Goal: Task Accomplishment & Management: Complete application form

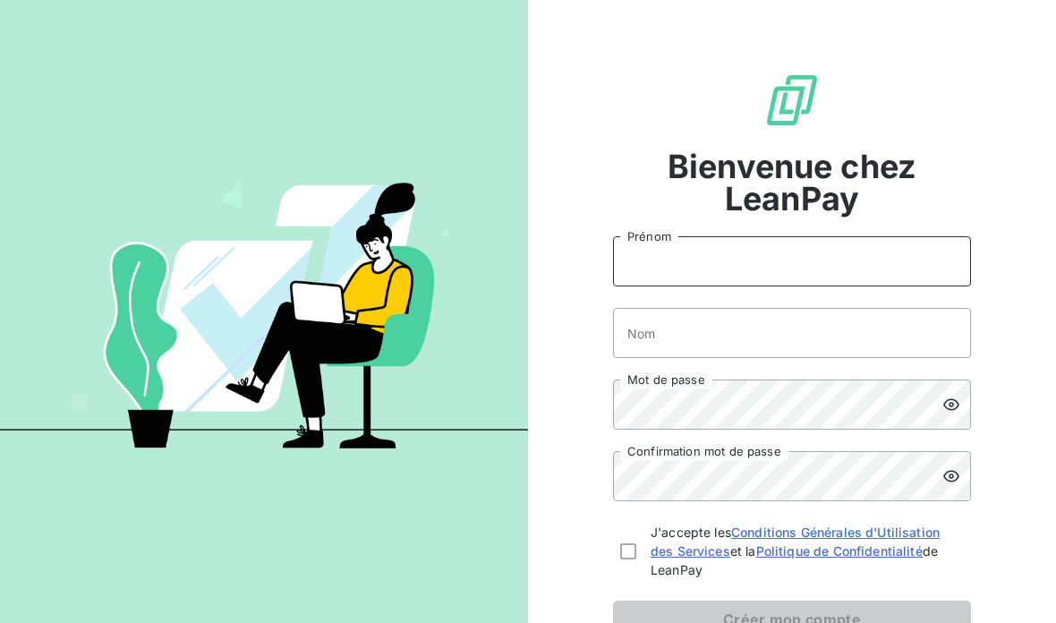
click at [768, 252] on input "Prénom" at bounding box center [792, 261] width 358 height 50
type input "[PERSON_NAME]"
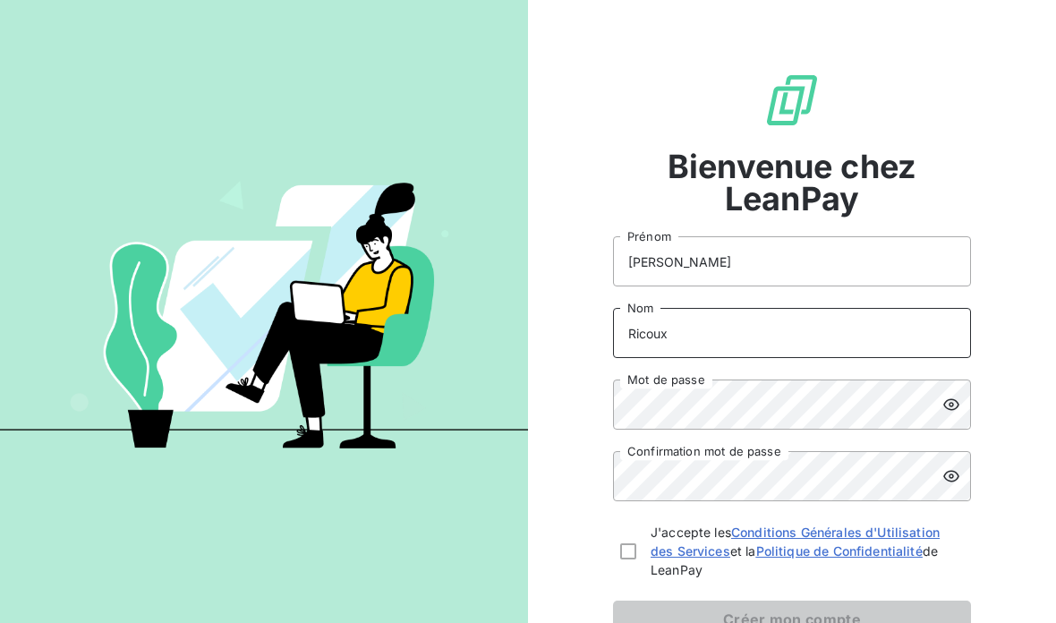
type input "Ricoux"
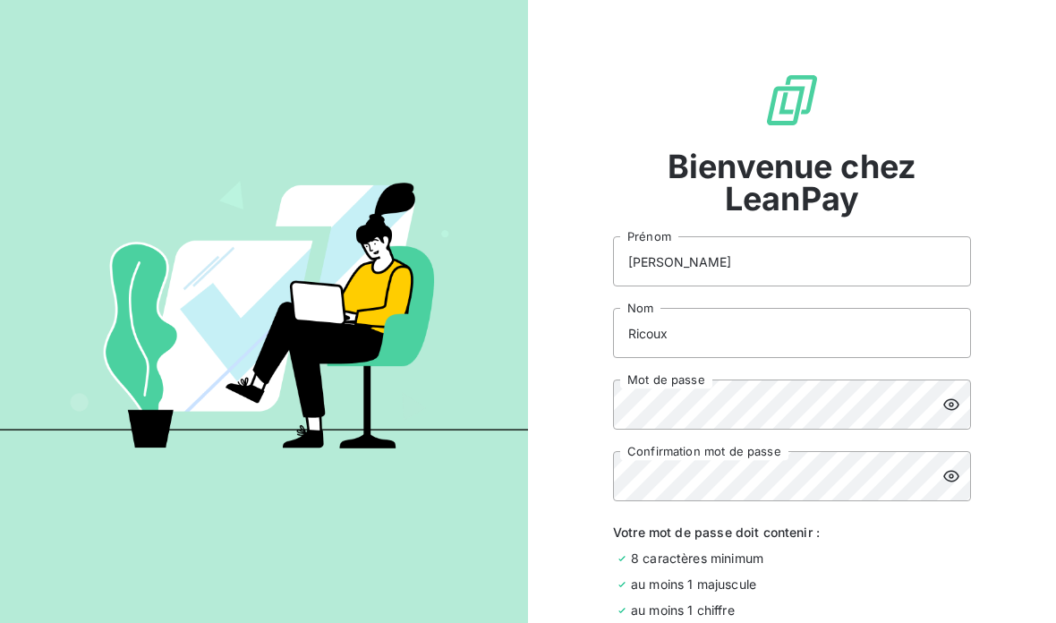
click at [954, 408] on icon at bounding box center [952, 405] width 18 height 18
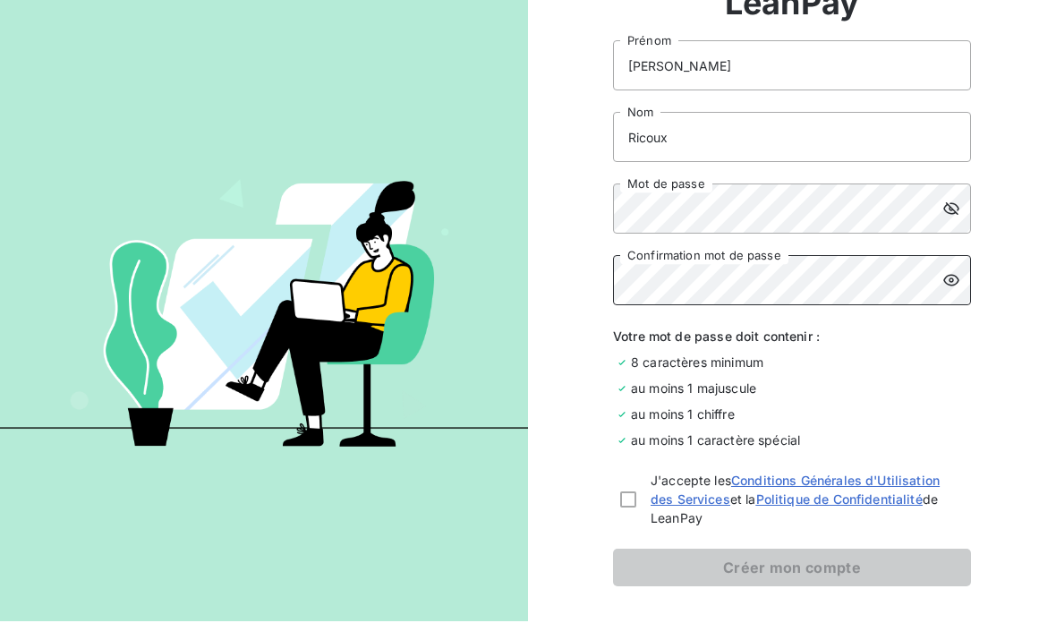
scroll to position [193, 0]
click at [955, 278] on icon at bounding box center [952, 283] width 18 height 18
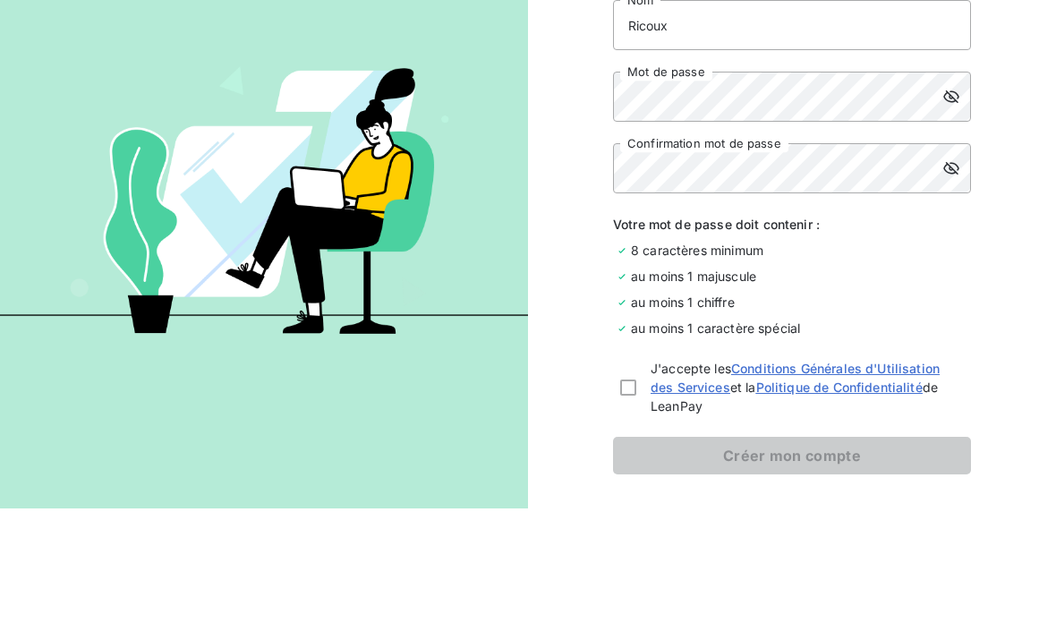
scroll to position [31, 0]
click at [629, 494] on div at bounding box center [628, 502] width 16 height 16
checkbox input "true"
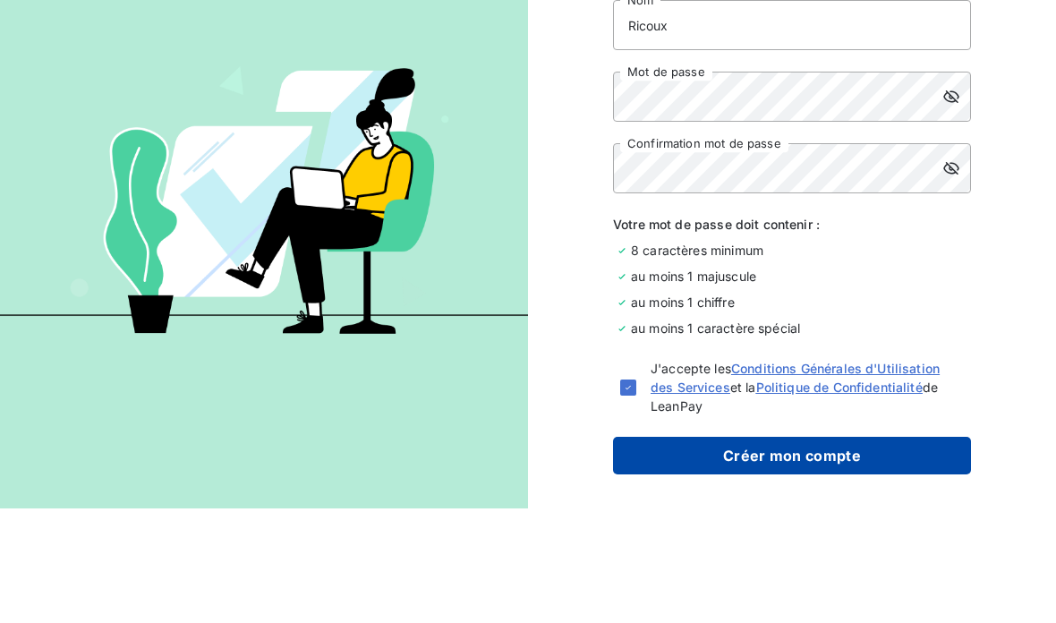
click at [785, 552] on button "Créer mon compte" at bounding box center [792, 571] width 358 height 38
